Goal: Information Seeking & Learning: Learn about a topic

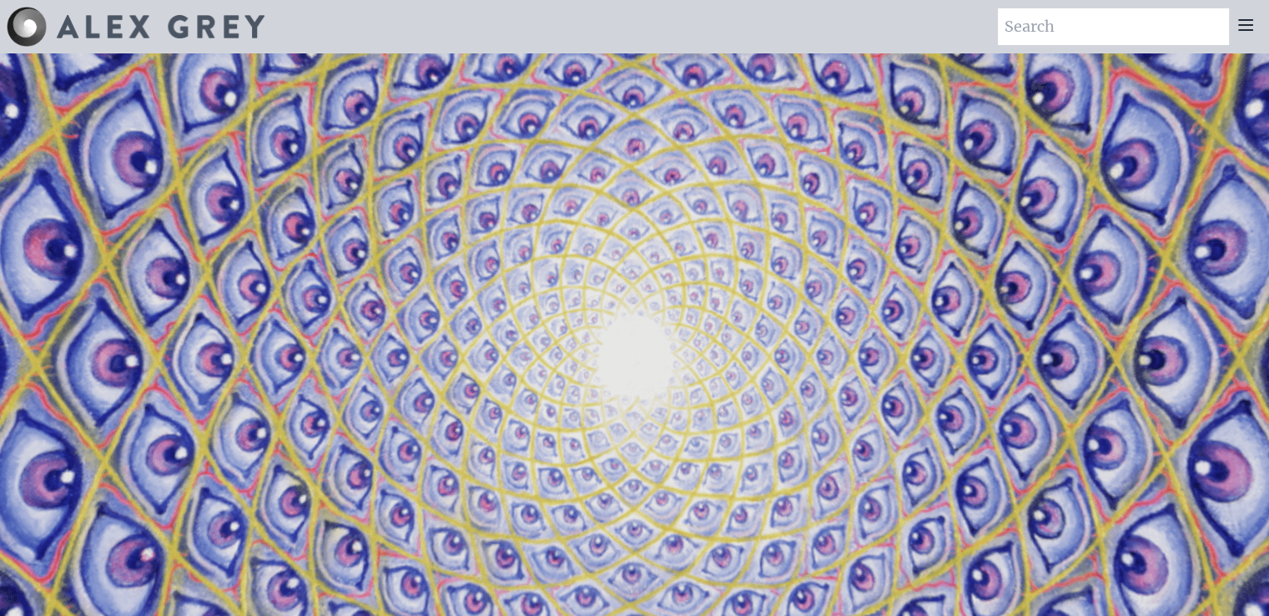
click at [1242, 28] on icon at bounding box center [1246, 25] width 20 height 20
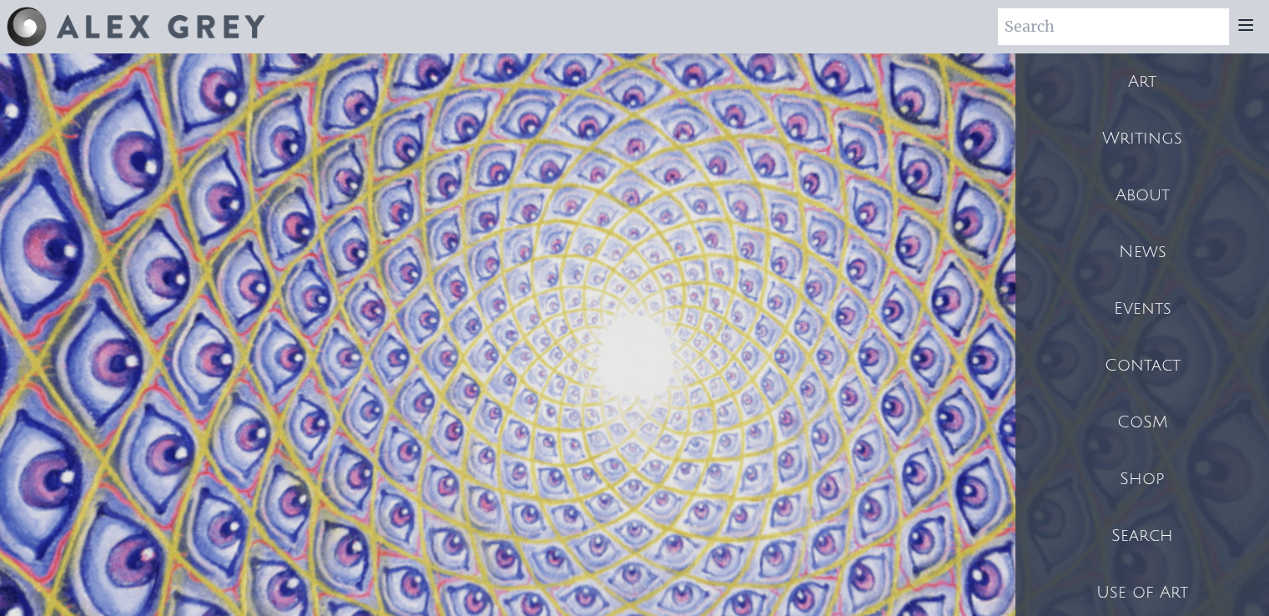
click at [1141, 78] on div "Art" at bounding box center [1142, 81] width 254 height 57
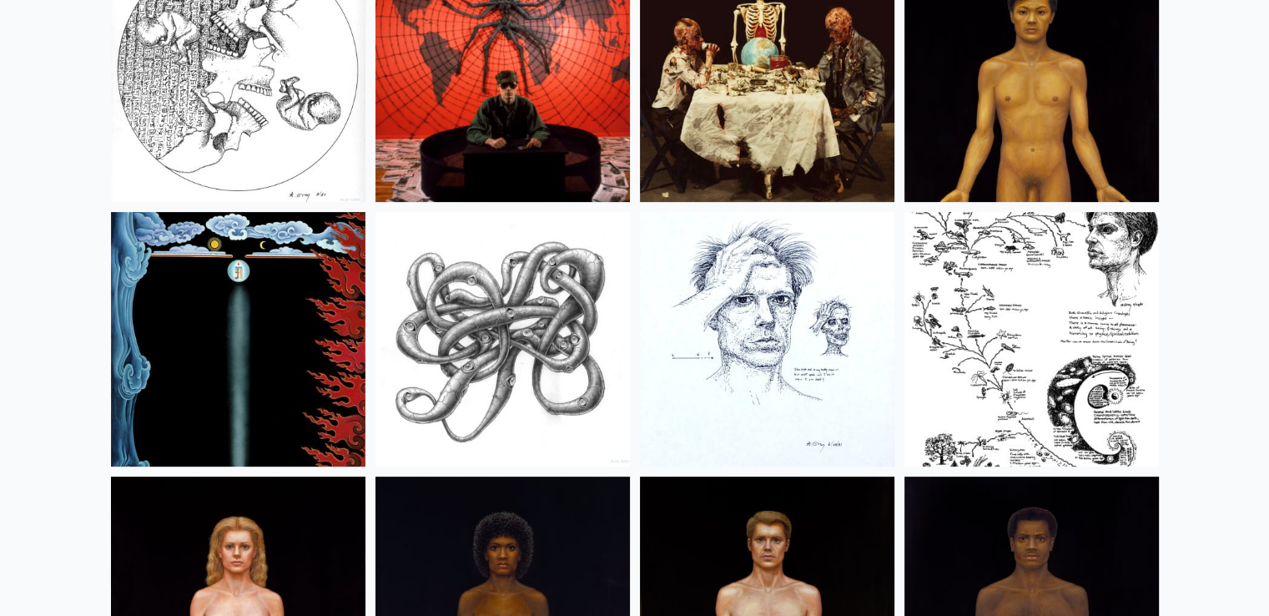
scroll to position [19522, 0]
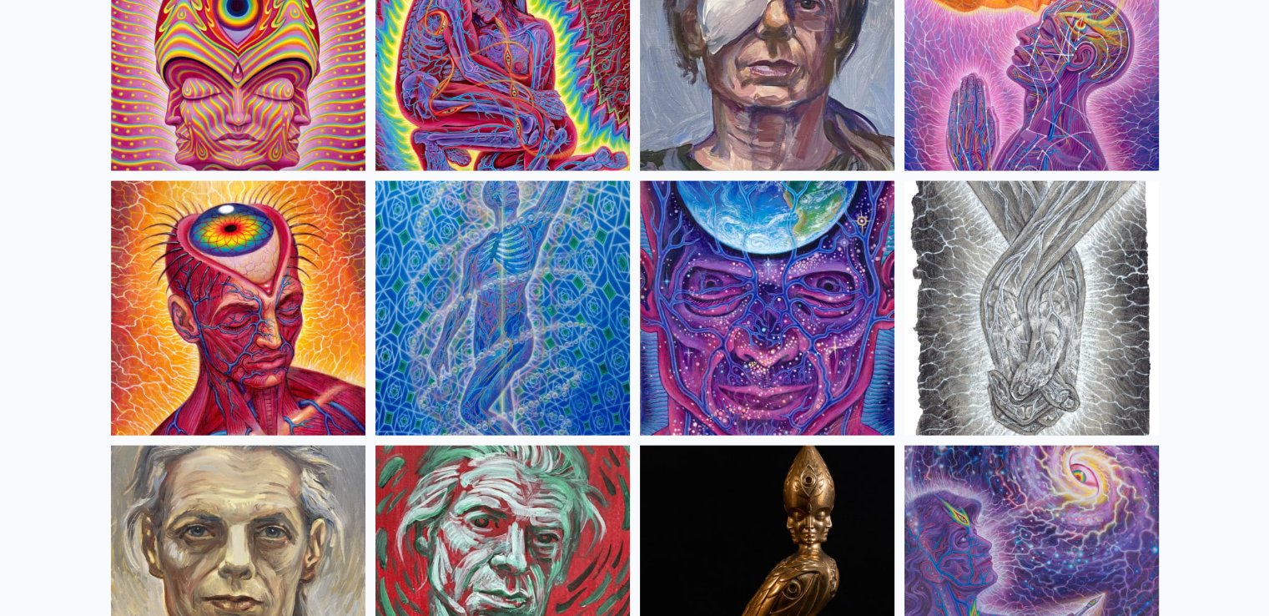
scroll to position [3697, 0]
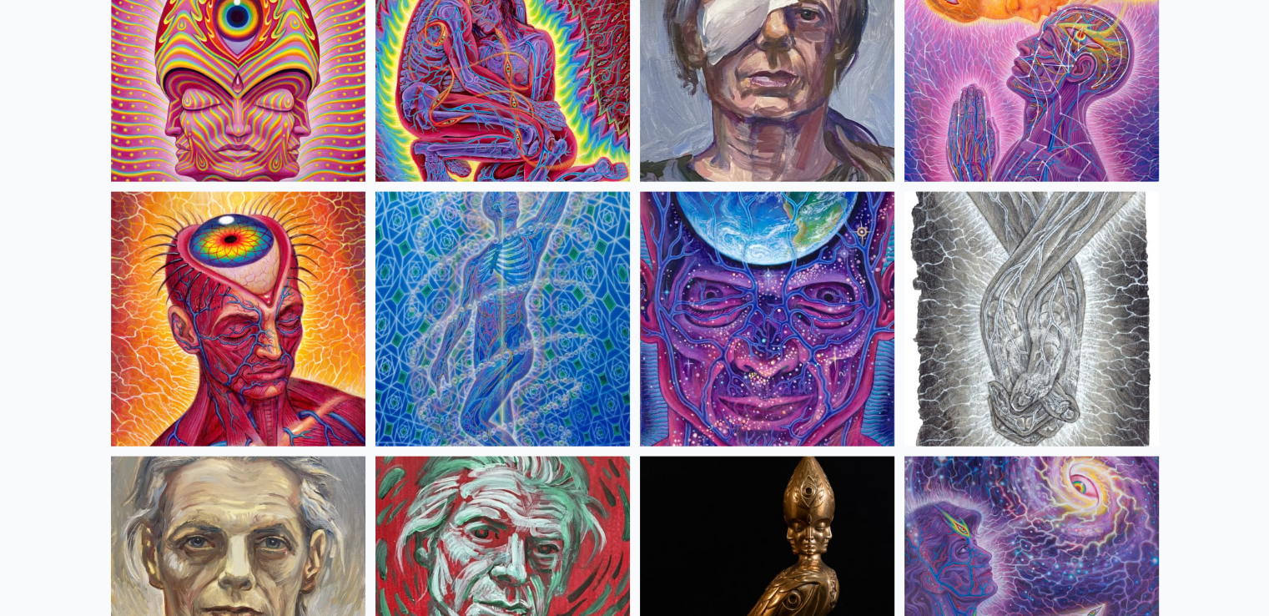
click at [1011, 319] on img at bounding box center [1032, 319] width 254 height 254
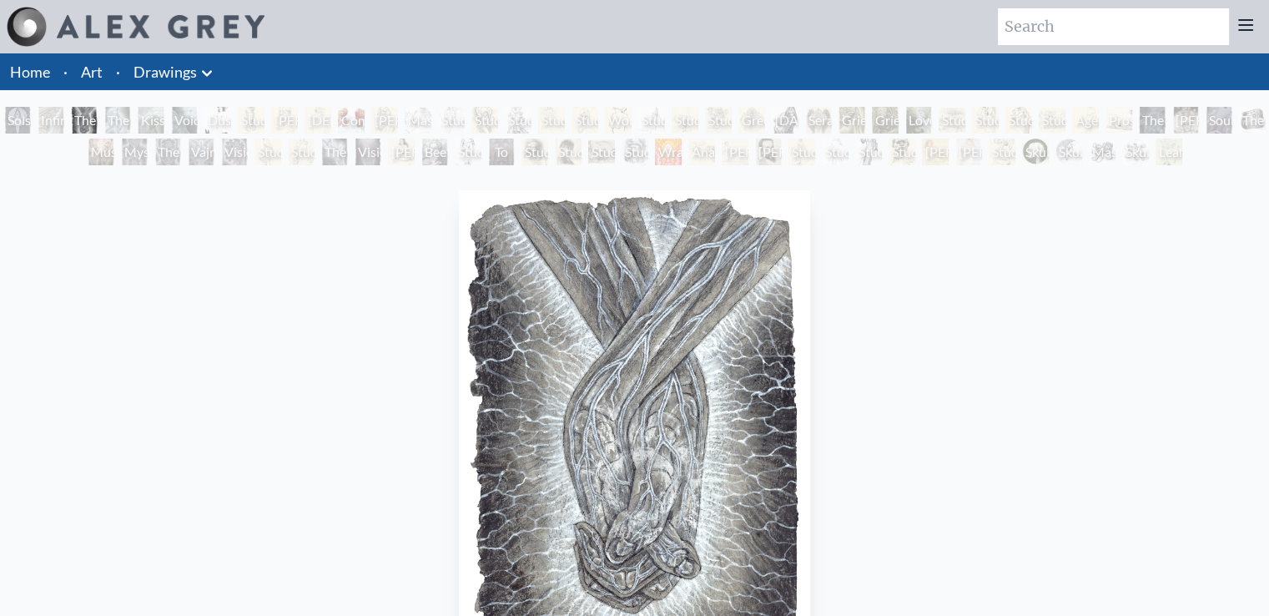
click at [641, 398] on img "3 / 71" at bounding box center [634, 436] width 351 height 492
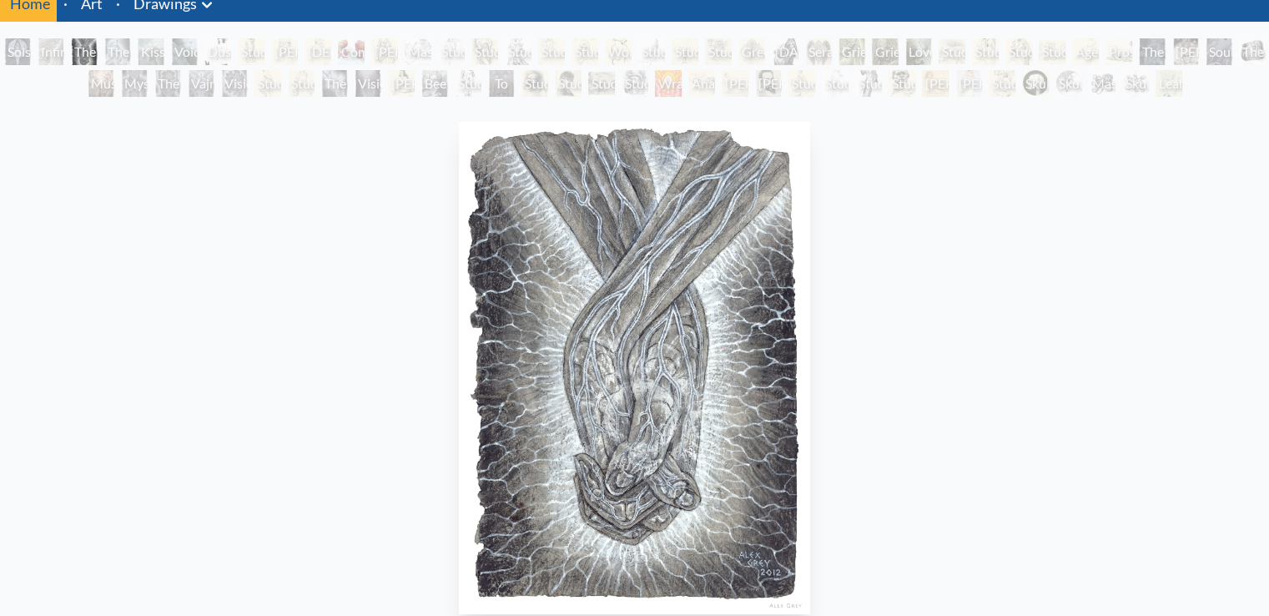
scroll to position [93, 0]
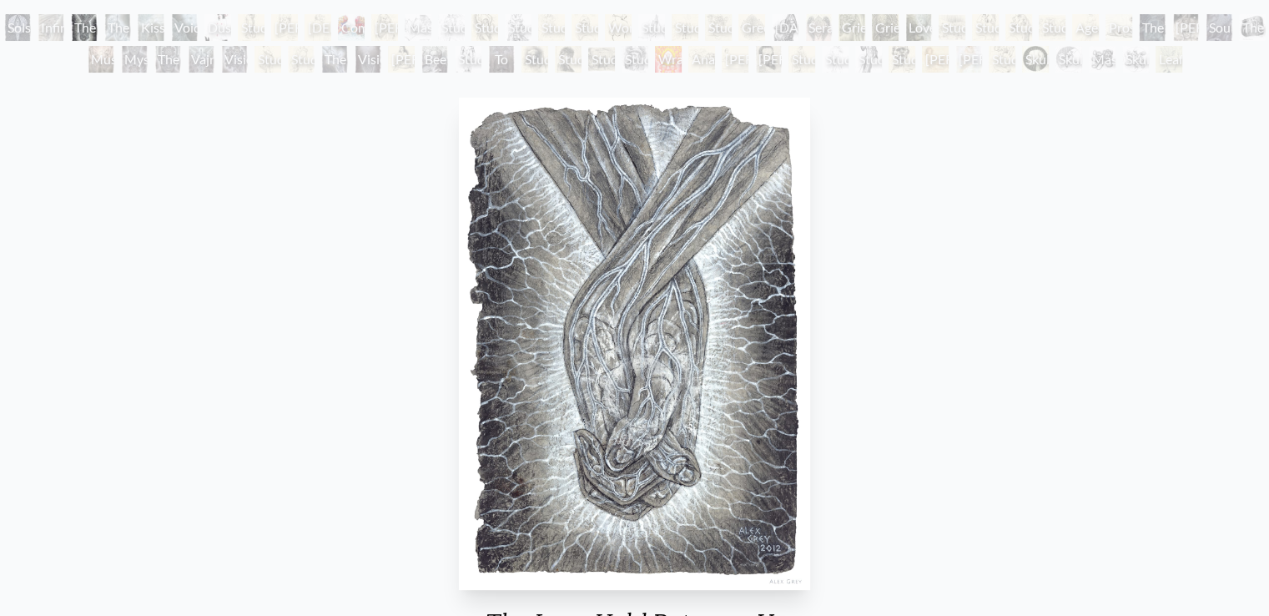
click at [698, 395] on img "3 / 71" at bounding box center [634, 344] width 351 height 492
